Goal: Answer question/provide support: Share knowledge or assist other users

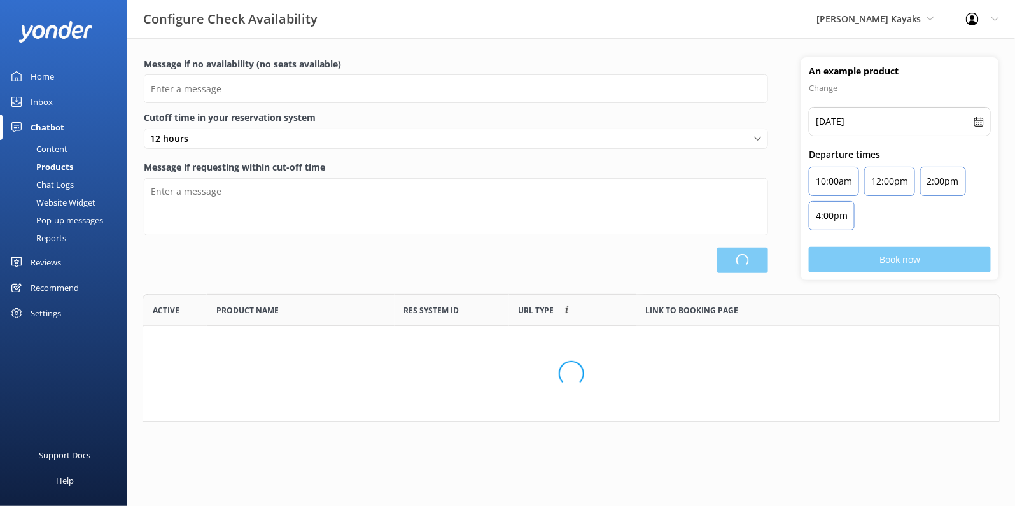
scroll to position [127, 857]
click at [76, 454] on div "Support Docs" at bounding box center [65, 454] width 52 height 25
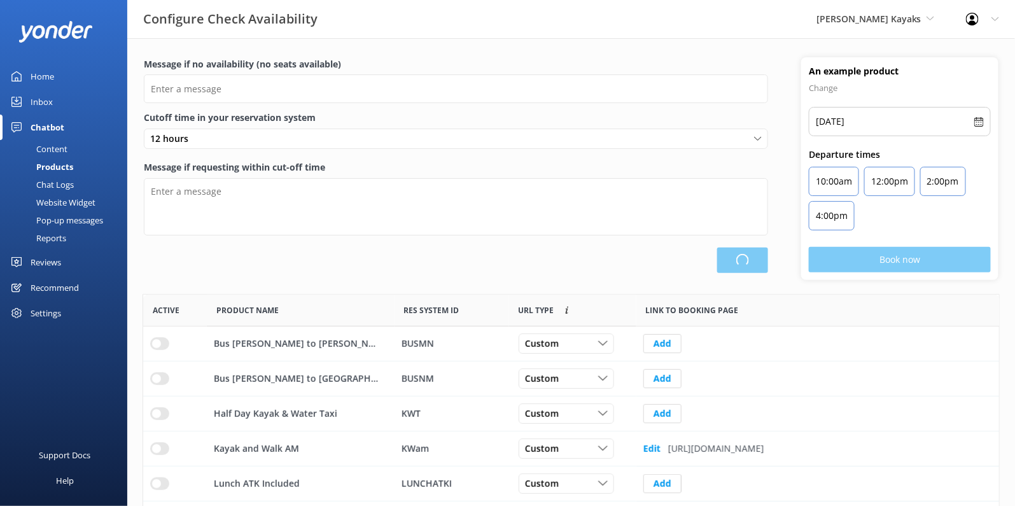
type input "There are no seats available, please check an alternative day"
type textarea "Our online booking system closes {hours} prior to departure. Please contact us …"
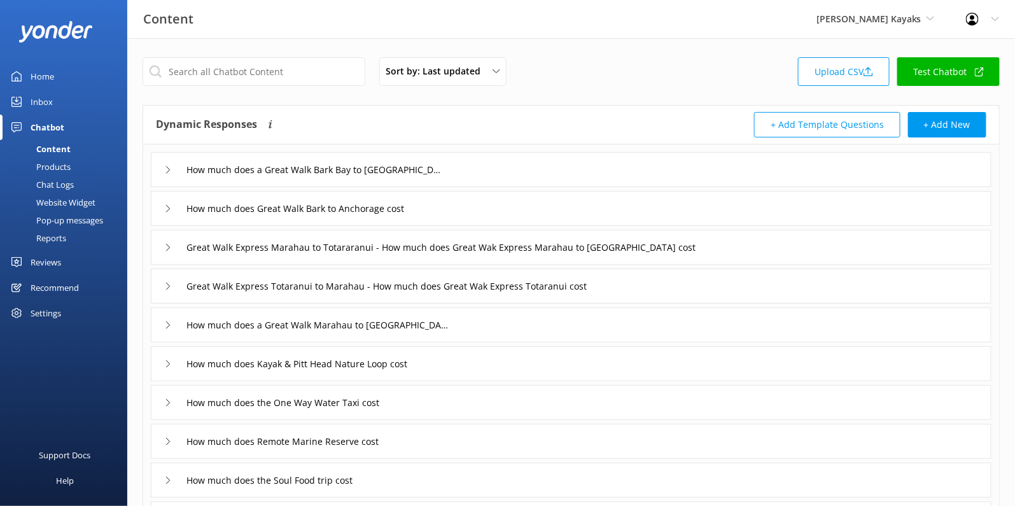
click at [67, 188] on div "Chat Logs" at bounding box center [41, 185] width 66 height 18
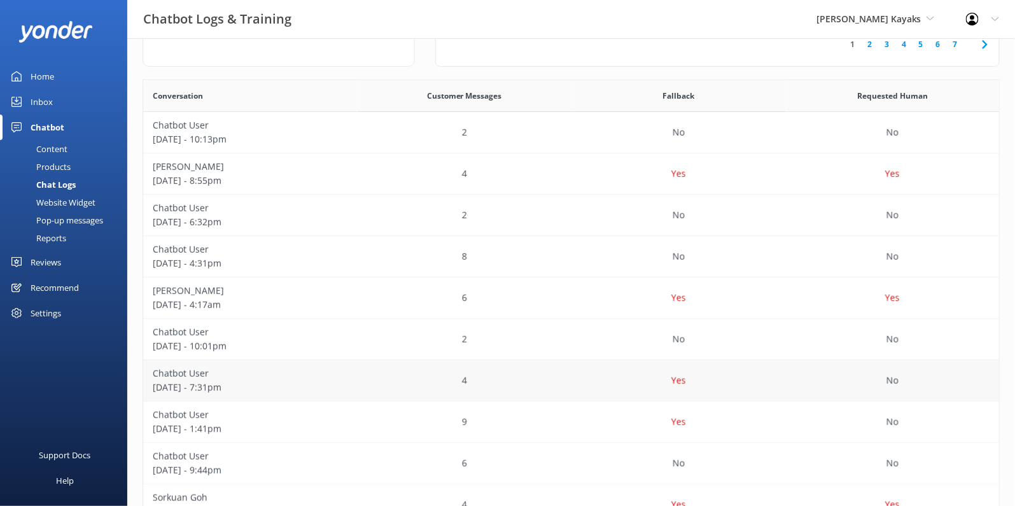
scroll to position [190, 0]
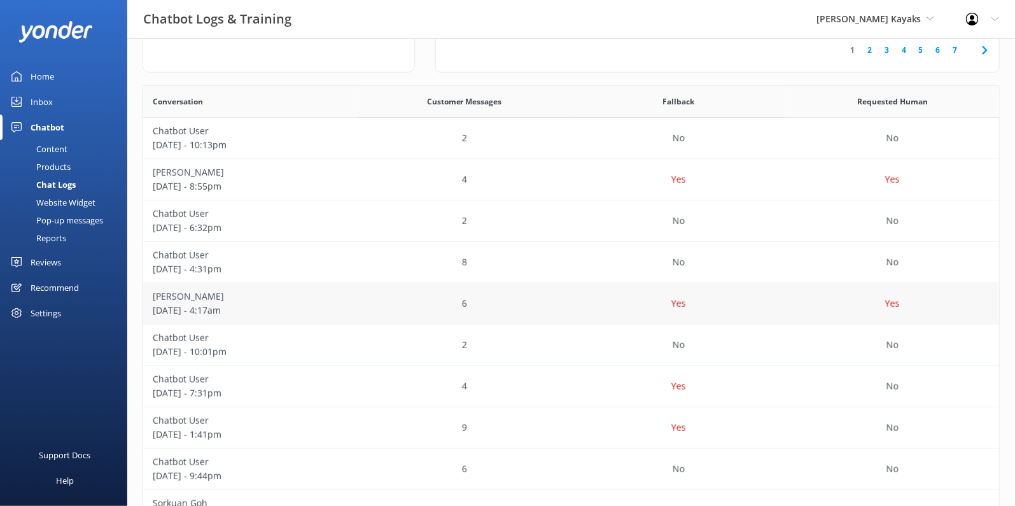
click at [353, 312] on div "Katie Windsor August 17 - 4:17am" at bounding box center [250, 303] width 214 height 41
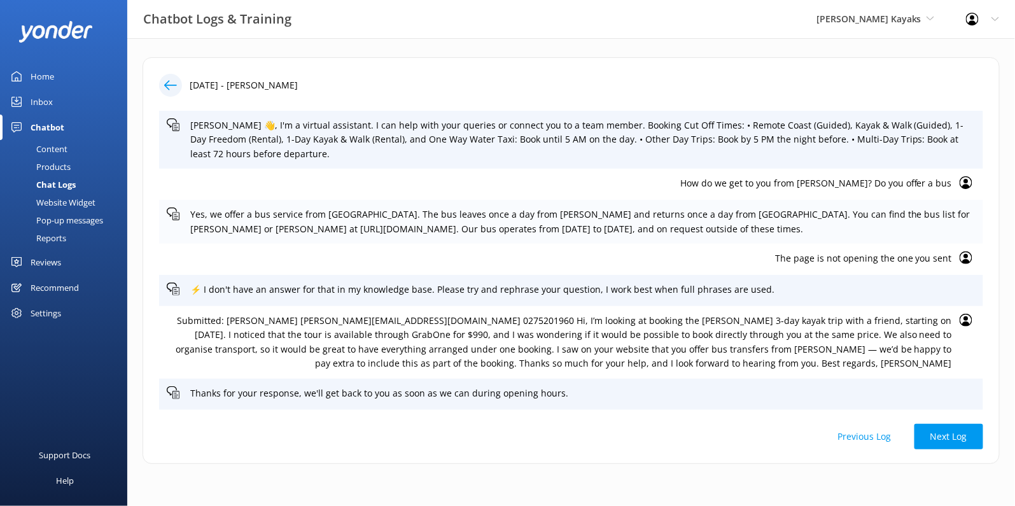
click at [558, 230] on p "Yes, we offer a bus service from Nelson. The bus leaves once a day from Nelson …" at bounding box center [582, 221] width 785 height 29
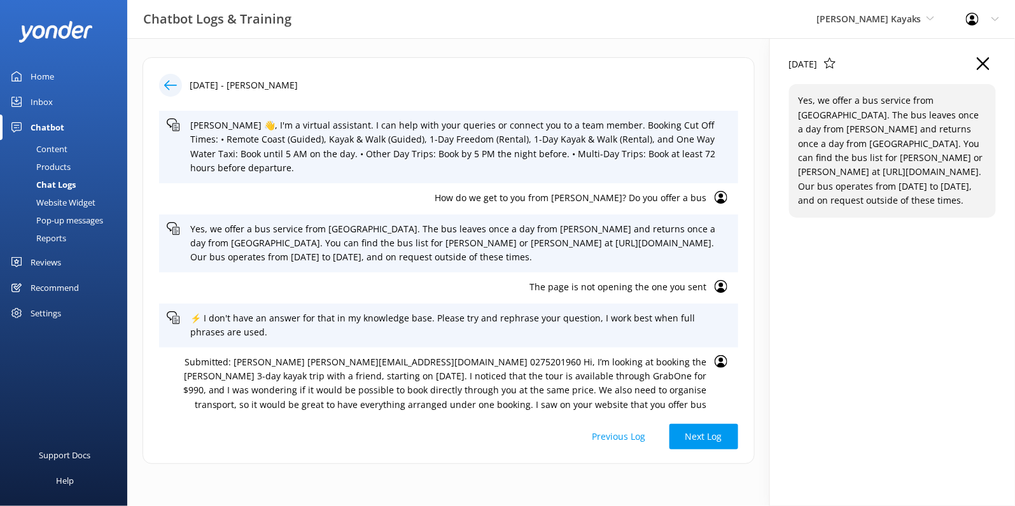
click at [936, 172] on p "Yes, we offer a bus service from Nelson. The bus leaves once a day from Nelson …" at bounding box center [892, 151] width 188 height 114
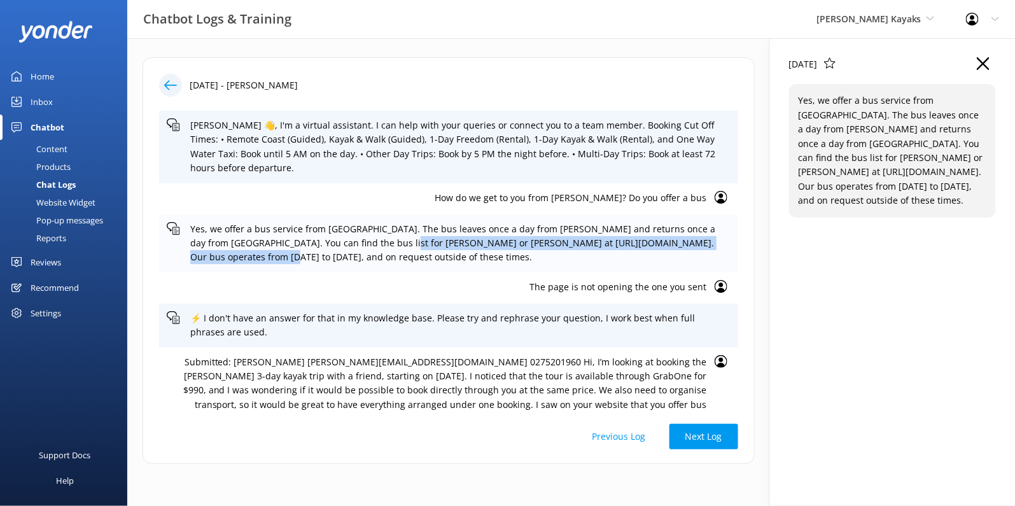
drag, startPoint x: 216, startPoint y: 244, endPoint x: 363, endPoint y: 232, distance: 148.0
click at [363, 232] on p "Yes, we offer a bus service from Nelson. The bus leaves once a day from Nelson …" at bounding box center [460, 243] width 540 height 43
copy p "https://www.abeltasmankayaks.co.nz/wp-content/uploads/2024/10/Bus-list-Oct-24-1…"
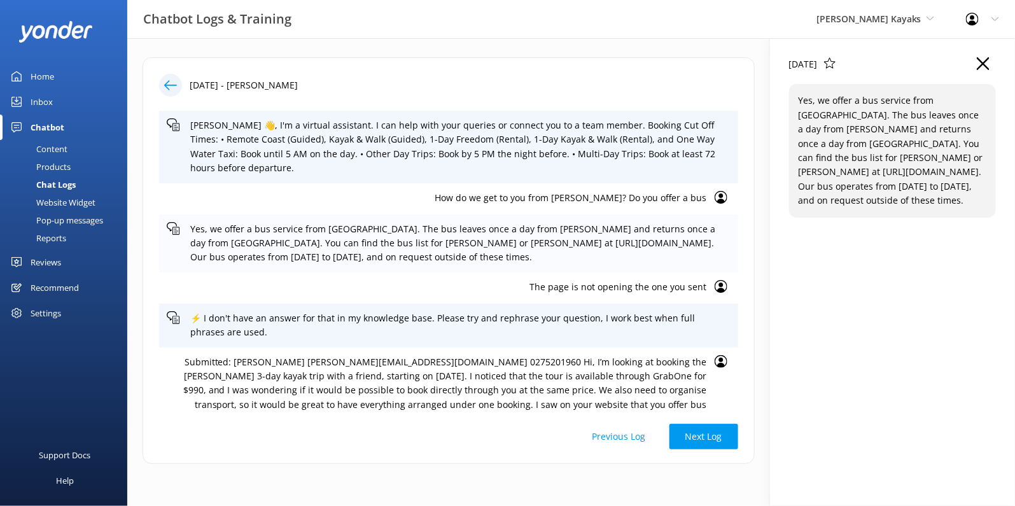
click at [463, 256] on div "Yes, we offer a bus service from Nelson. The bus leaves once a day from Nelson …" at bounding box center [448, 243] width 579 height 58
click at [595, 191] on p "How do we get to you from Nelson? Do you offer a bus" at bounding box center [437, 198] width 540 height 14
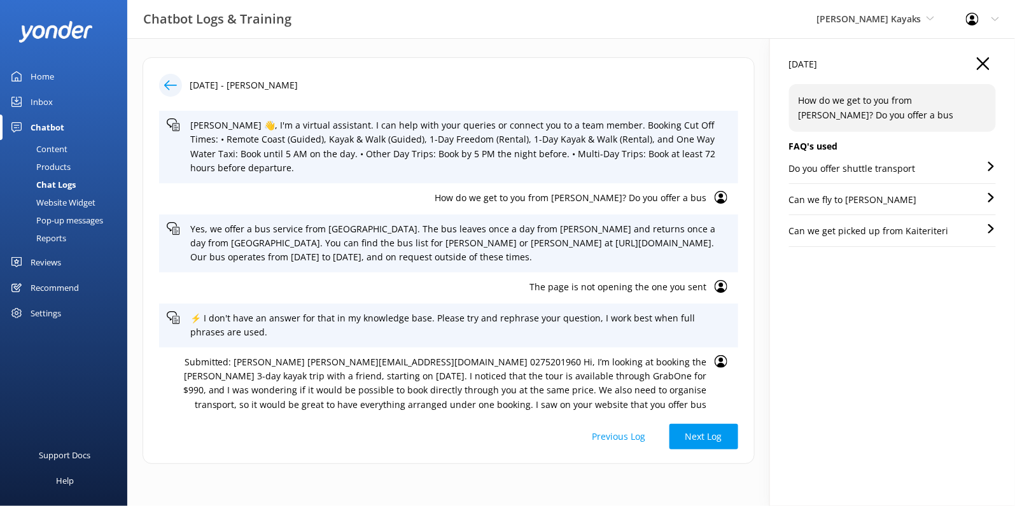
click at [887, 169] on p "Do you offer shuttle transport" at bounding box center [852, 169] width 127 height 14
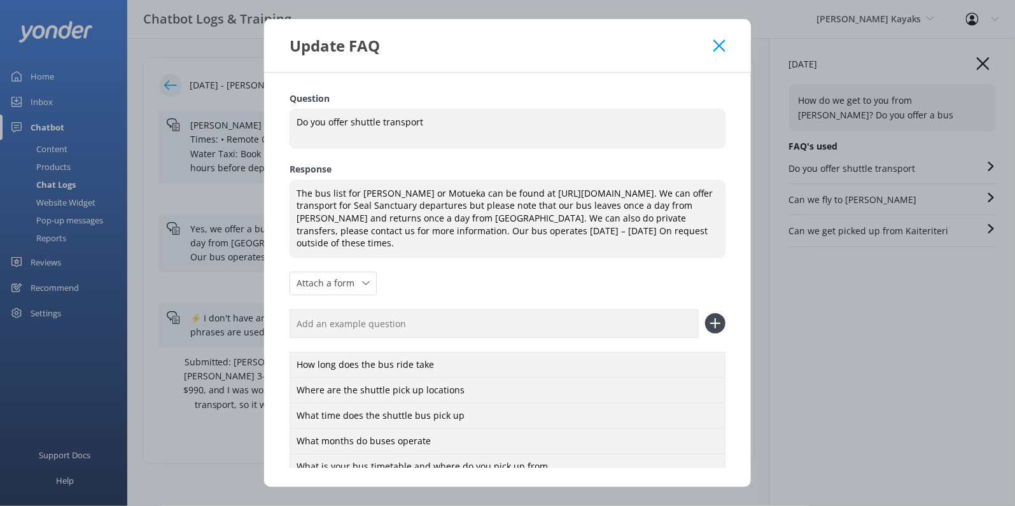
click at [716, 41] on use at bounding box center [719, 45] width 12 height 12
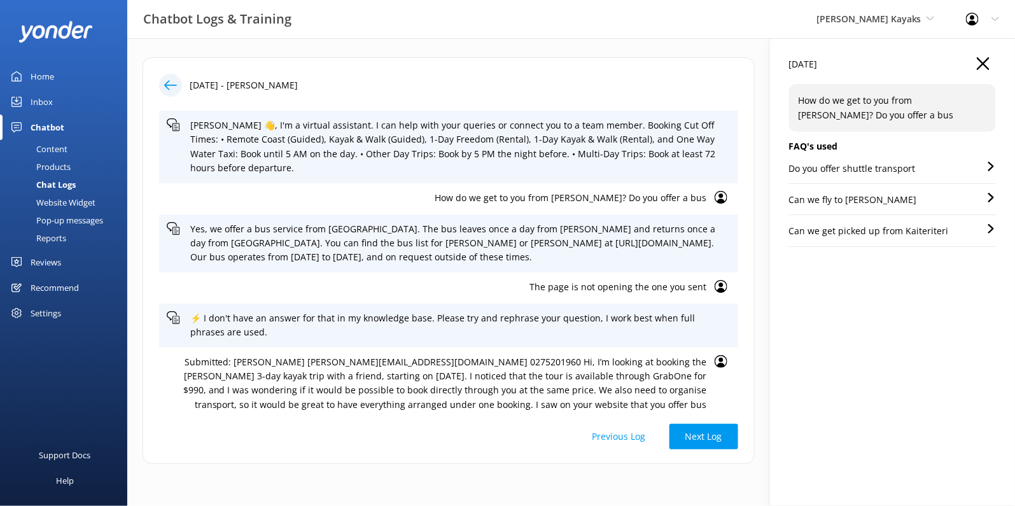
click at [861, 201] on p "Can we fly to Nelson" at bounding box center [853, 200] width 128 height 14
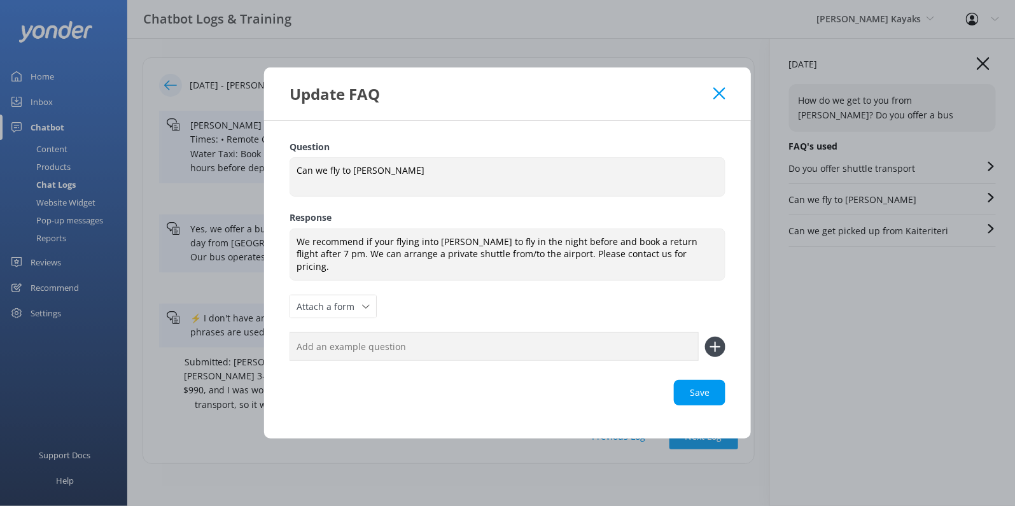
click at [726, 118] on div "Update FAQ" at bounding box center [507, 93] width 487 height 53
click at [726, 95] on div "Update FAQ" at bounding box center [507, 93] width 487 height 53
click at [725, 101] on div "Update FAQ" at bounding box center [507, 93] width 487 height 53
click at [719, 96] on icon at bounding box center [719, 93] width 12 height 13
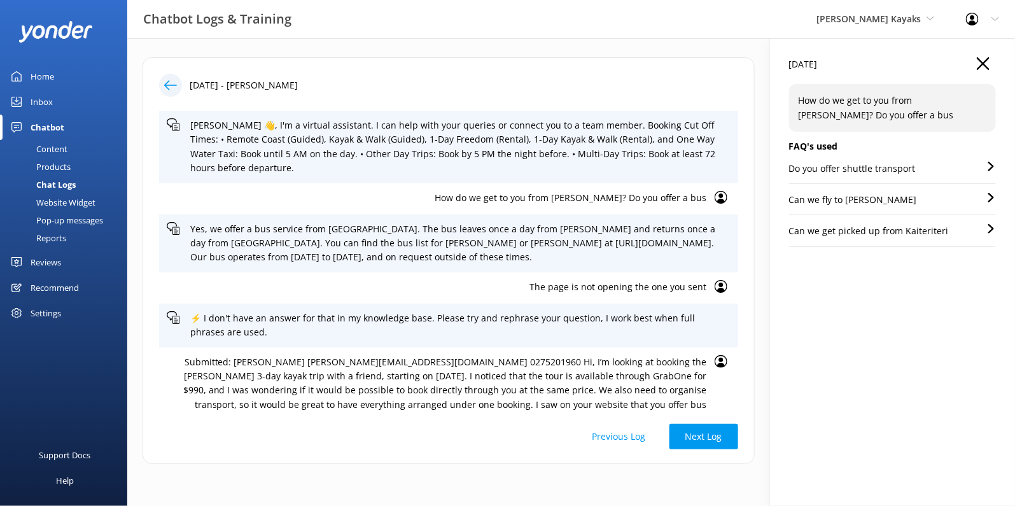
click at [835, 239] on div "Can we get picked up from Kaiteriteri" at bounding box center [892, 235] width 207 height 22
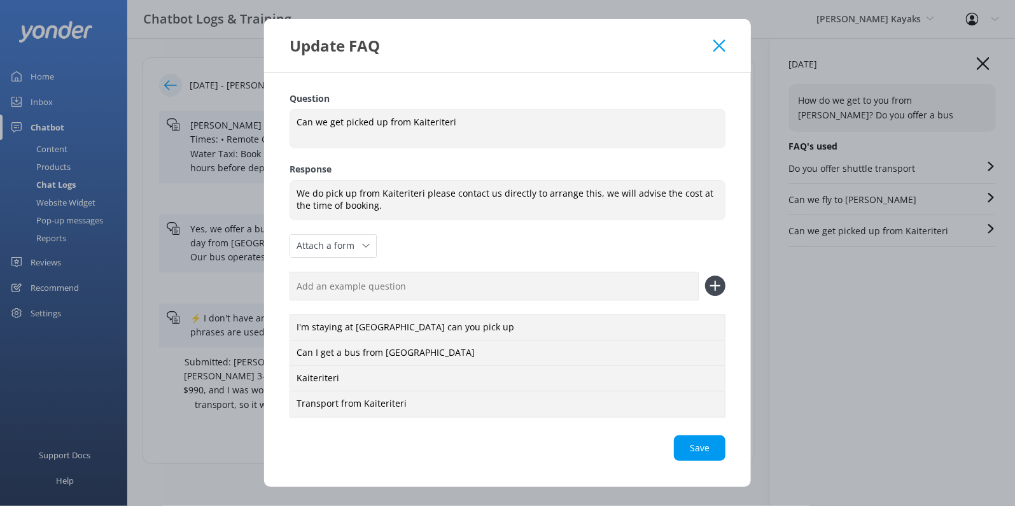
click at [718, 46] on icon at bounding box center [719, 45] width 12 height 13
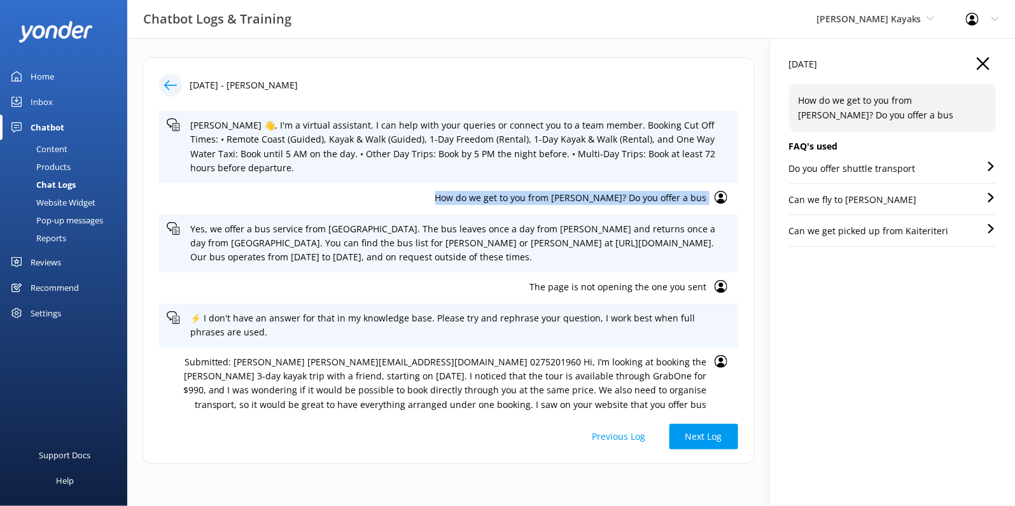
drag, startPoint x: 480, startPoint y: 180, endPoint x: 715, endPoint y: 185, distance: 235.4
click at [715, 185] on div "How do we get to you from Nelson? Do you offer a bus" at bounding box center [448, 198] width 579 height 31
copy div "How do we get to you from Nelson? Do you offer a bus"
click at [856, 176] on div "Do you offer shuttle transport" at bounding box center [892, 173] width 207 height 22
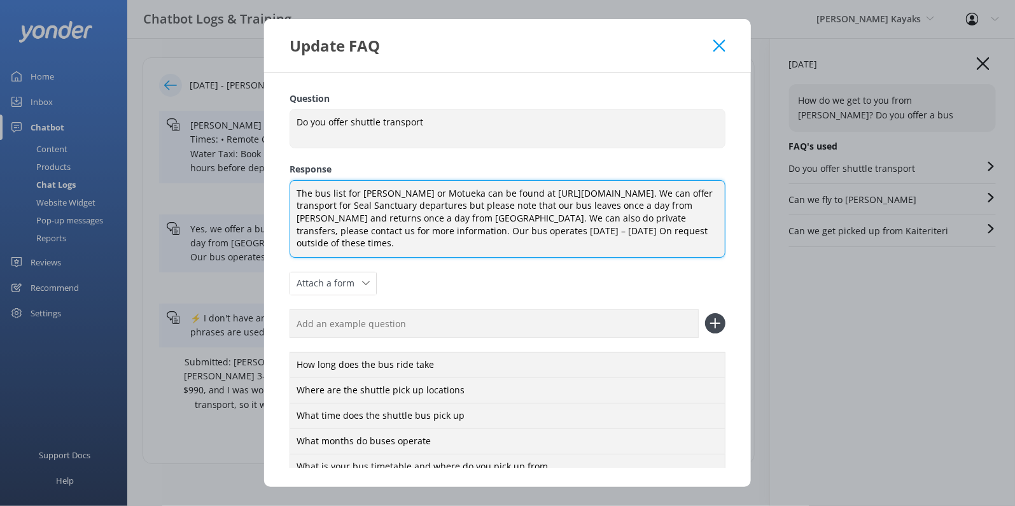
click at [492, 207] on textarea "The bus list for Nelson or Motueka can be found at https://www.abeltasmankayaks…" at bounding box center [507, 219] width 436 height 78
click at [513, 250] on textarea "The bus list for Nelson or Motueka can be found at https://www.abeltasmankayaks…" at bounding box center [507, 219] width 436 height 78
type textarea "The bus list for Nelson or Motueka can be found at https://www.abeltasmankayaks…"
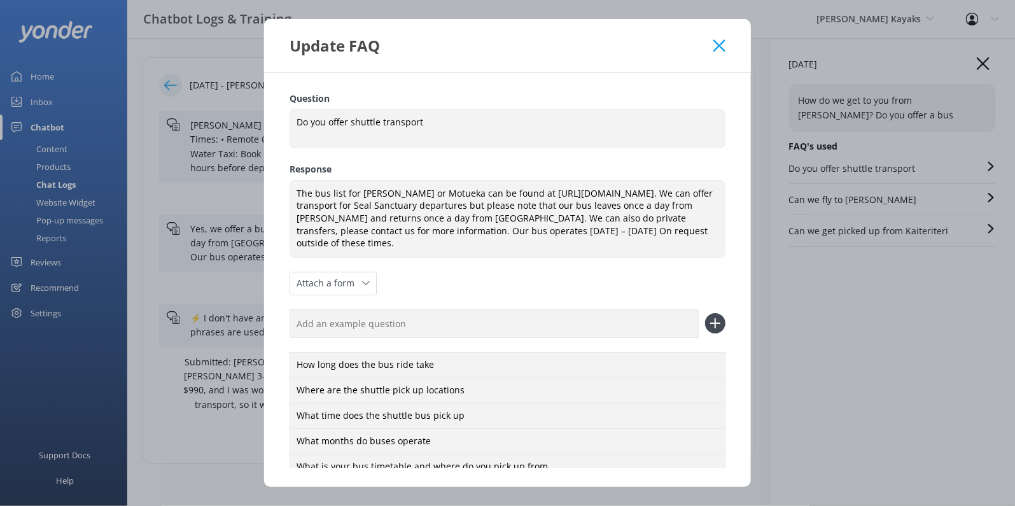
click at [499, 286] on div "Question Do you offer shuttle transport Do you offer shuttle transport Response…" at bounding box center [507, 280] width 436 height 376
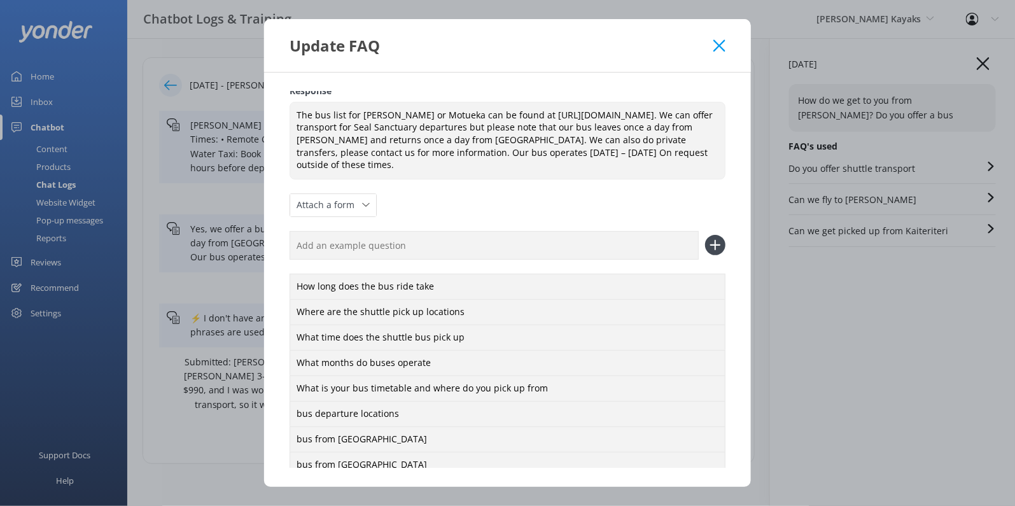
scroll to position [170, 0]
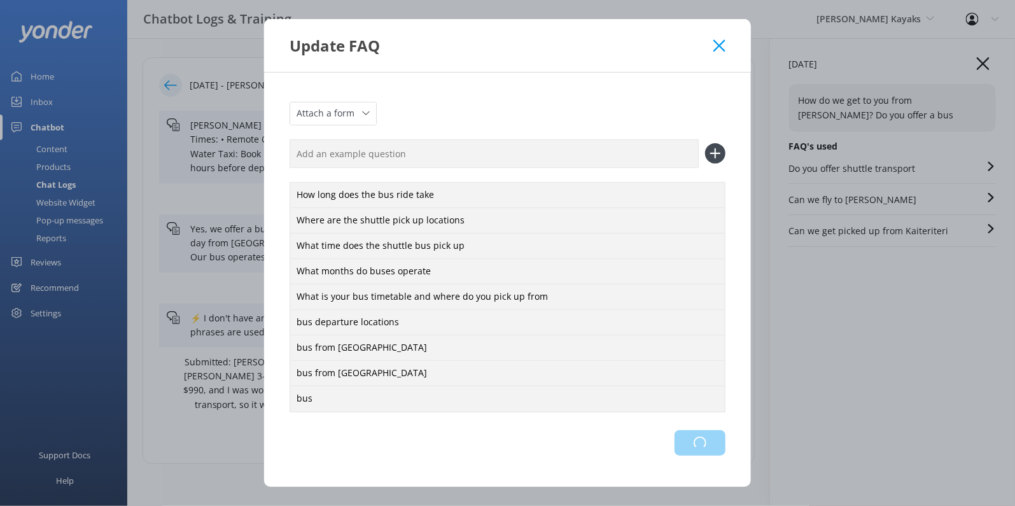
click at [696, 443] on div "Loading.." at bounding box center [507, 442] width 436 height 25
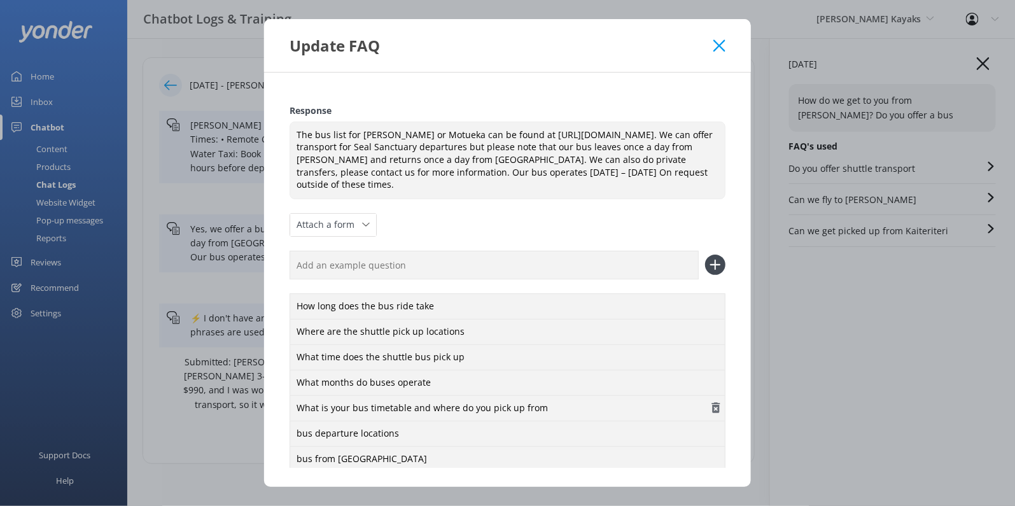
scroll to position [0, 0]
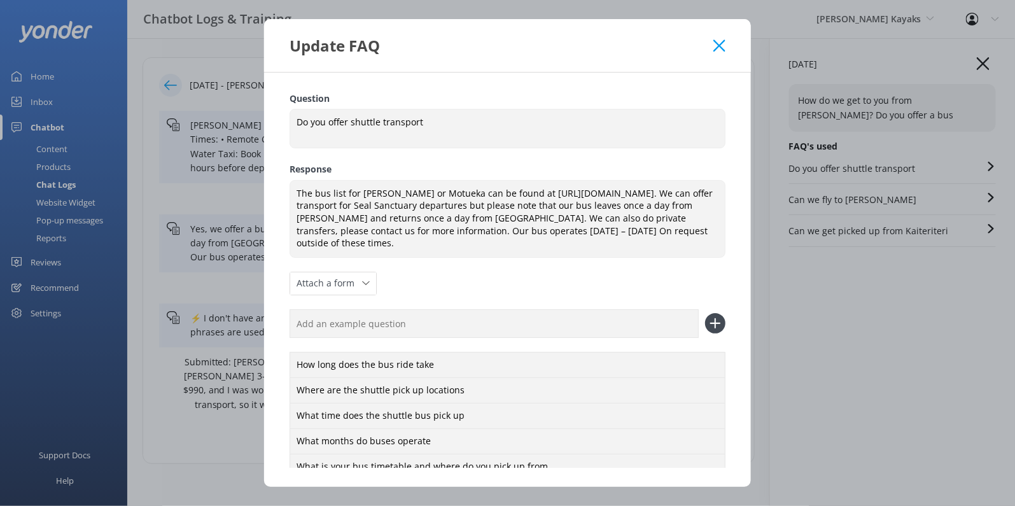
click at [718, 46] on use at bounding box center [719, 45] width 12 height 12
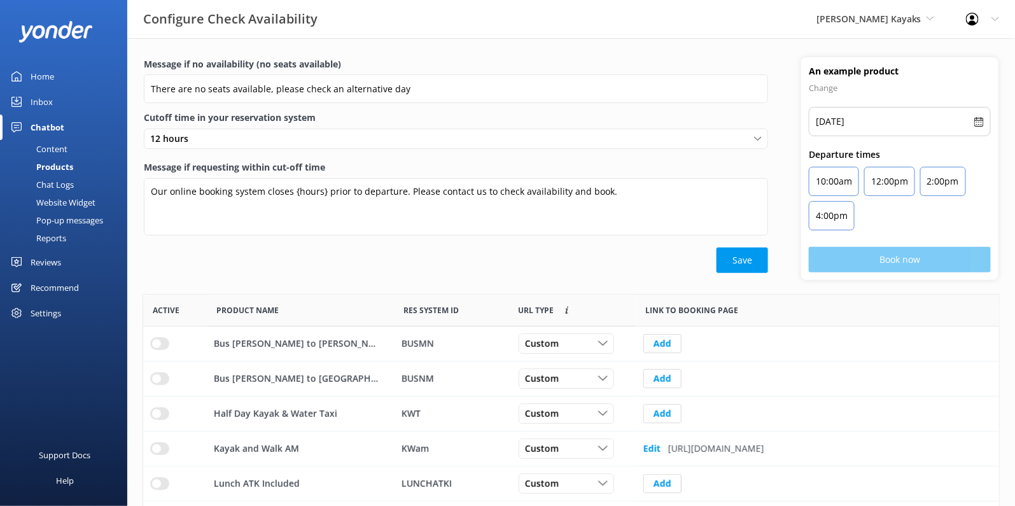
scroll to position [382, 856]
